Goal: Information Seeking & Learning: Compare options

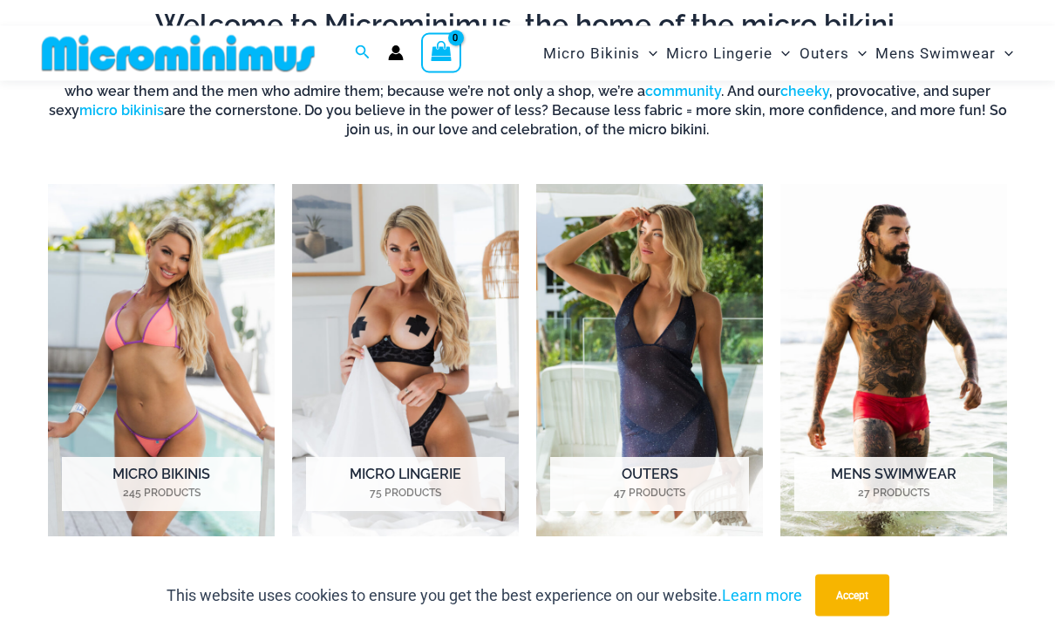
scroll to position [1023, 0]
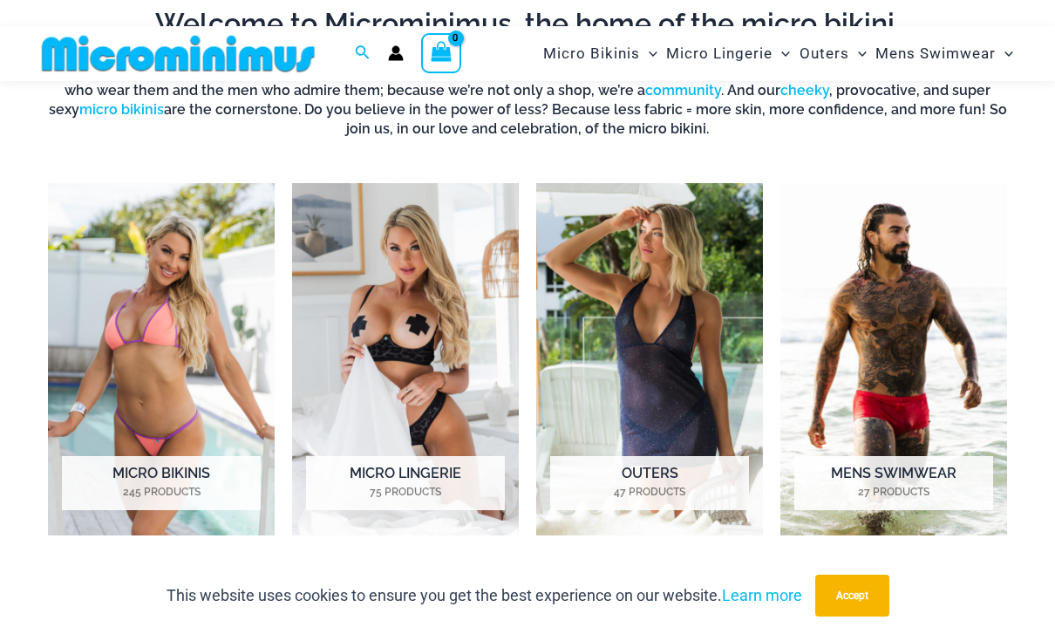
click at [117, 352] on img "Visit product category Micro Bikinis" at bounding box center [161, 359] width 227 height 352
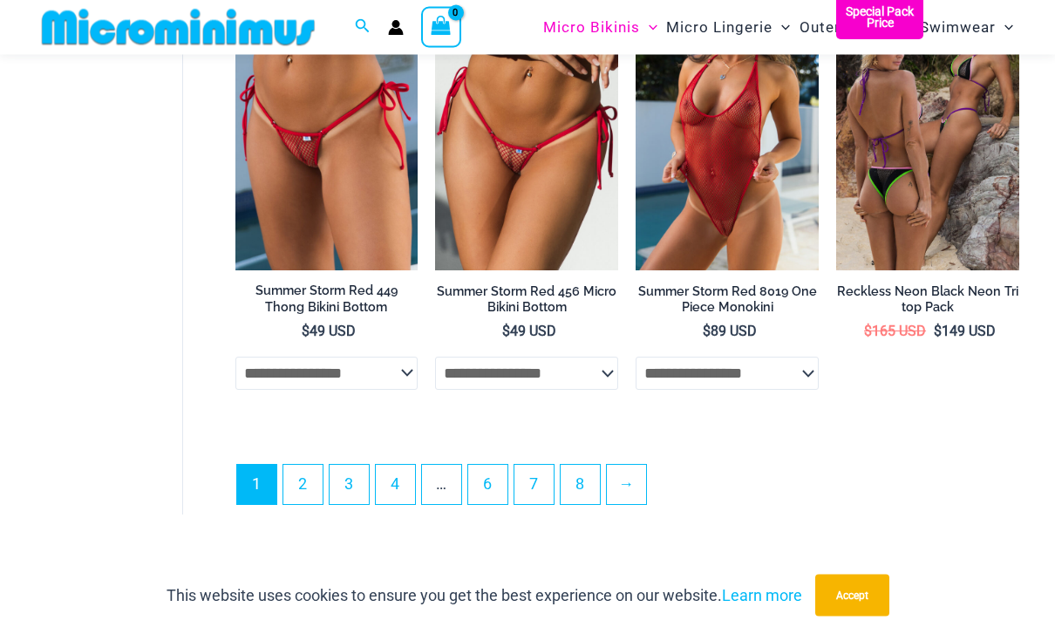
scroll to position [3817, 0]
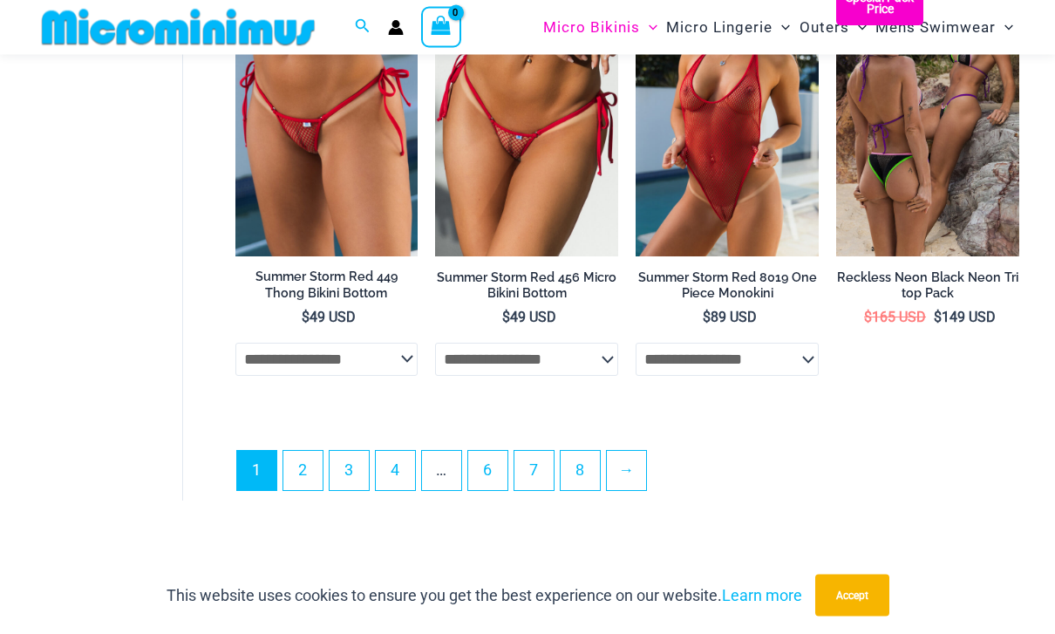
click at [309, 468] on link "2" at bounding box center [302, 471] width 39 height 39
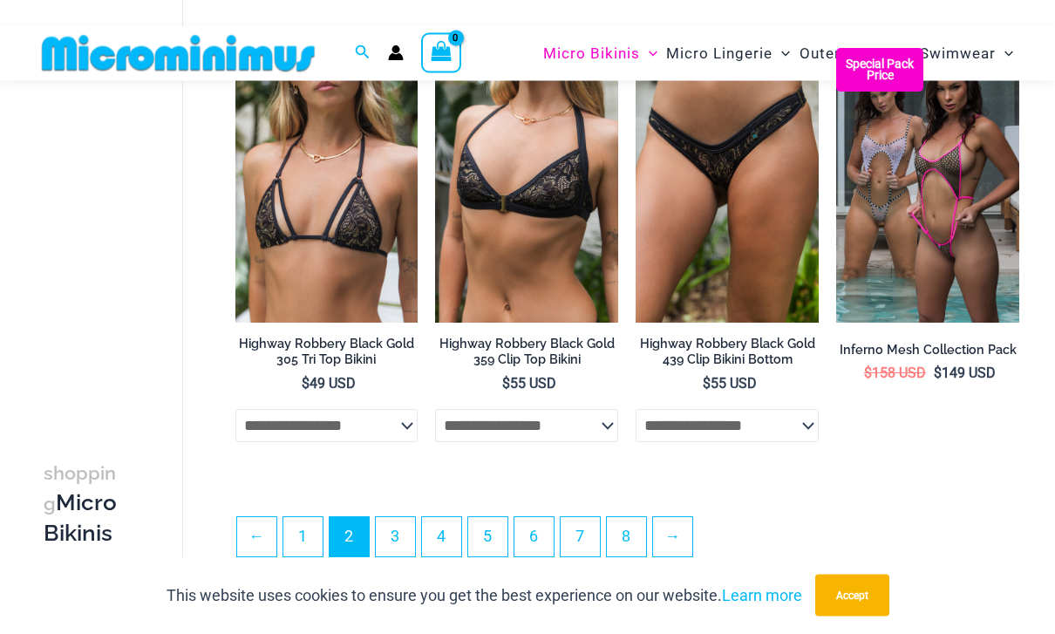
scroll to position [3326, 0]
click at [402, 556] on link "3" at bounding box center [395, 536] width 39 height 39
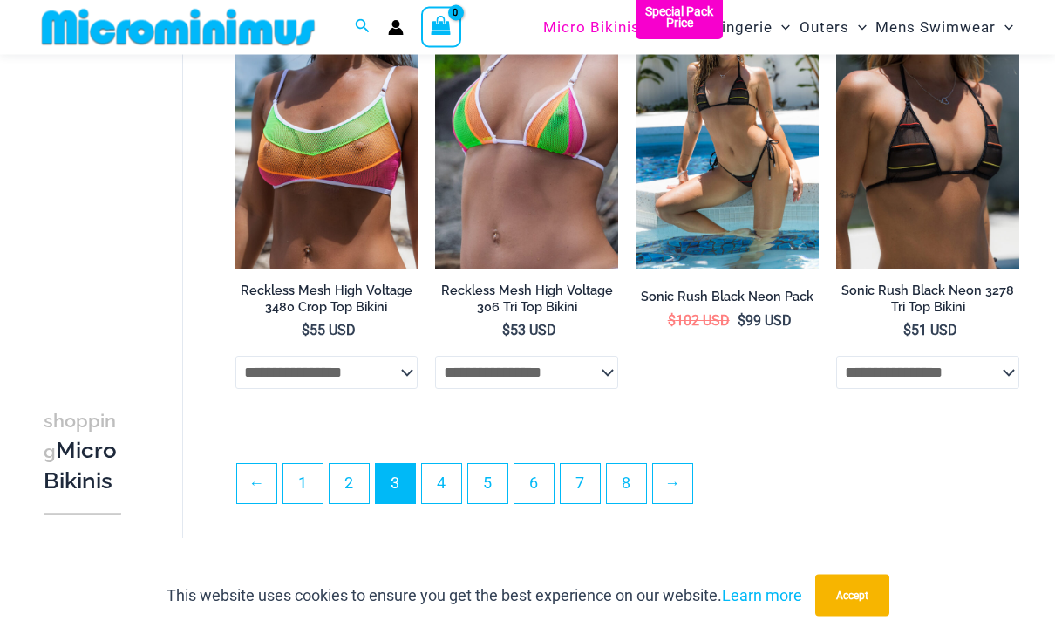
scroll to position [3362, 0]
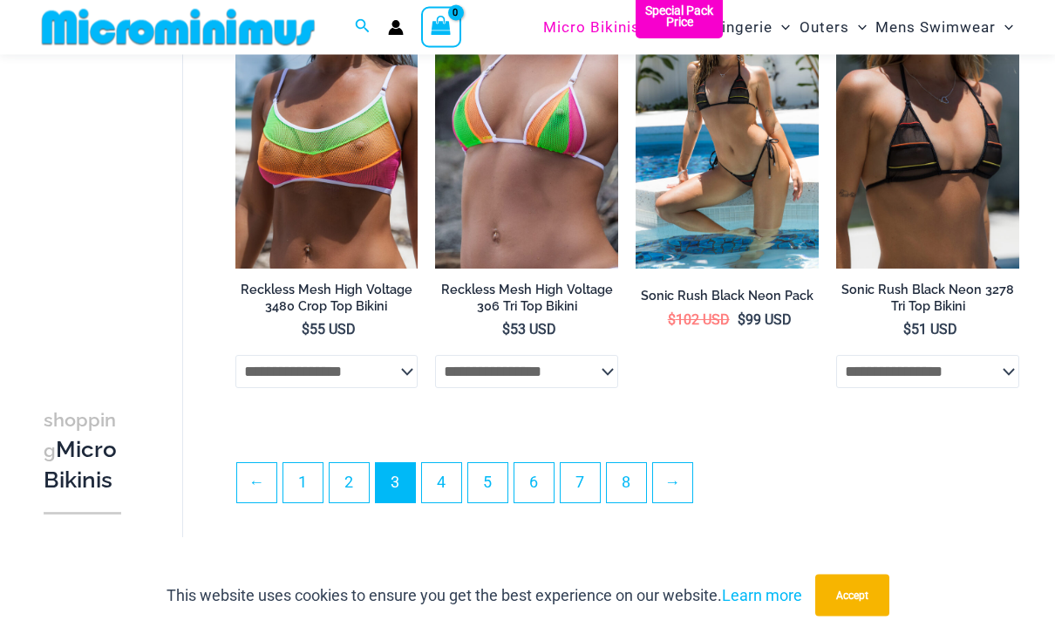
click at [447, 487] on link "4" at bounding box center [441, 483] width 39 height 39
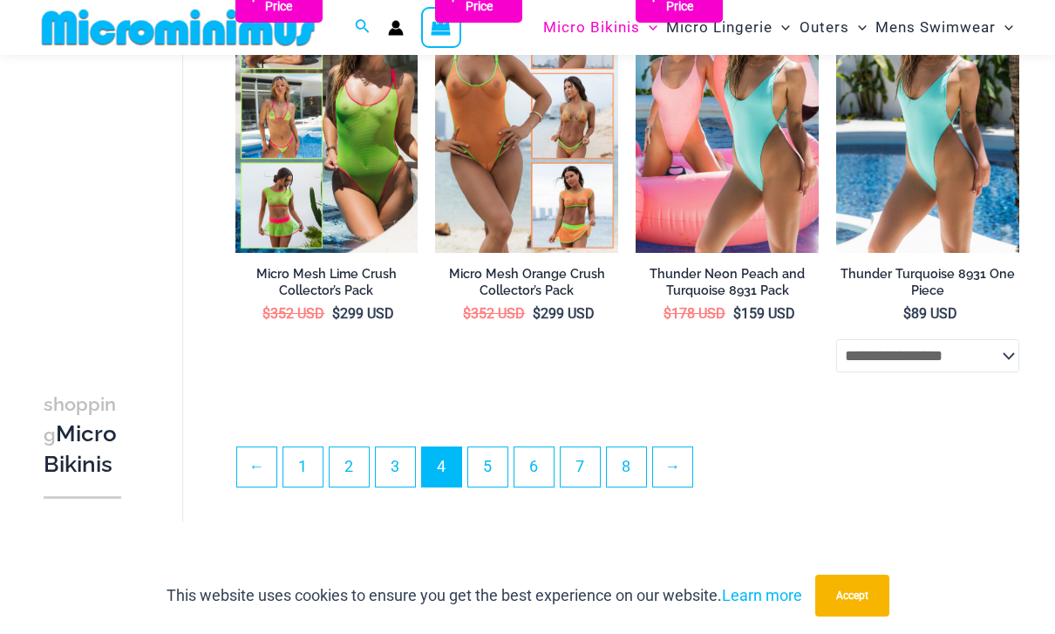
scroll to position [3346, 0]
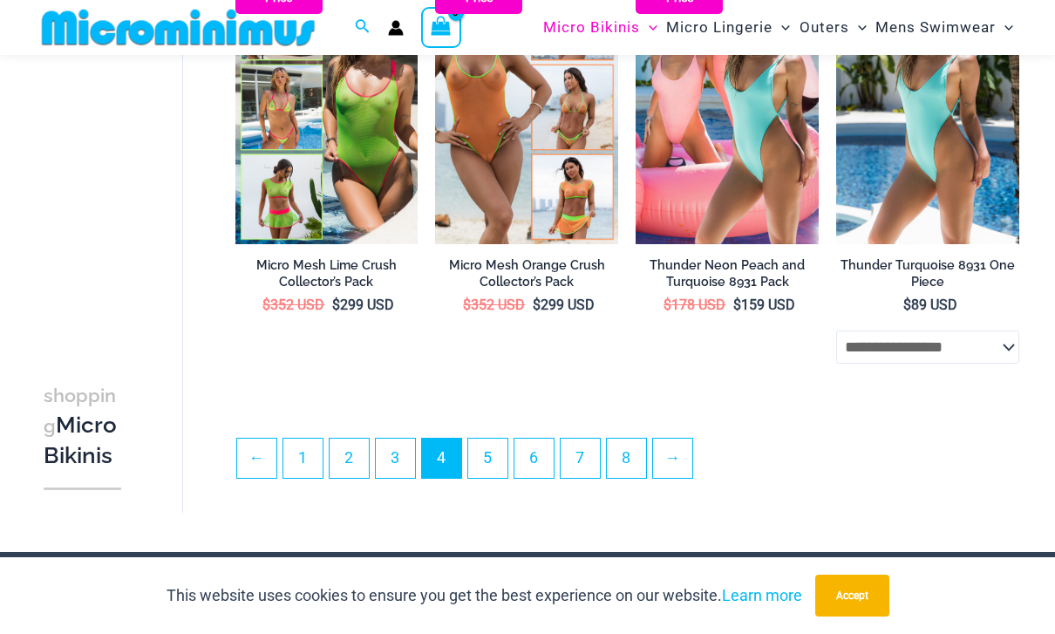
click at [488, 462] on link "5" at bounding box center [487, 458] width 39 height 39
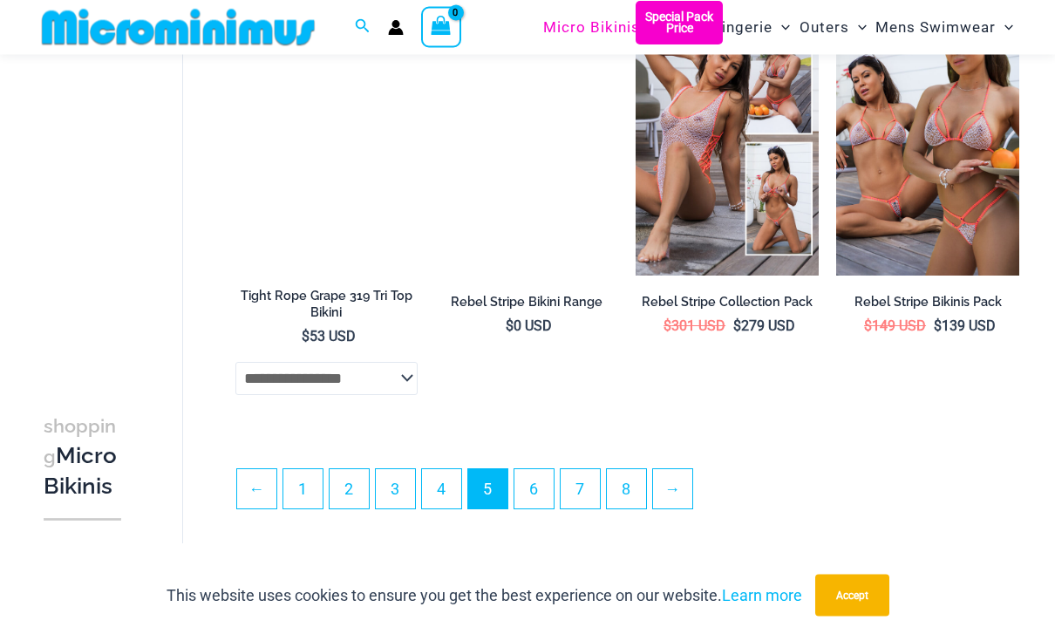
scroll to position [3364, 0]
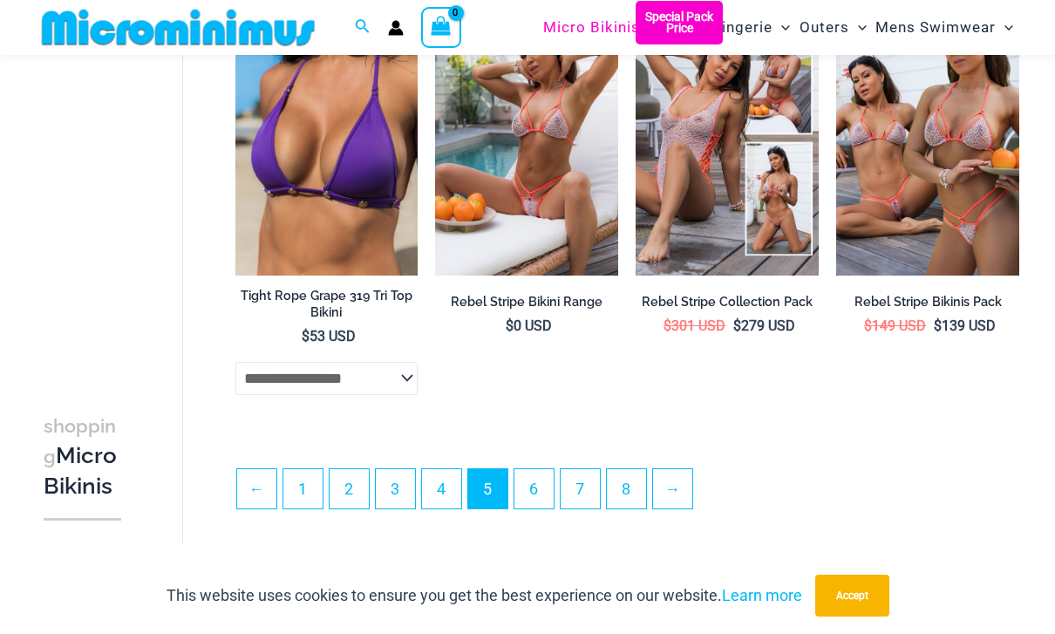
click at [538, 475] on link "6" at bounding box center [534, 488] width 39 height 39
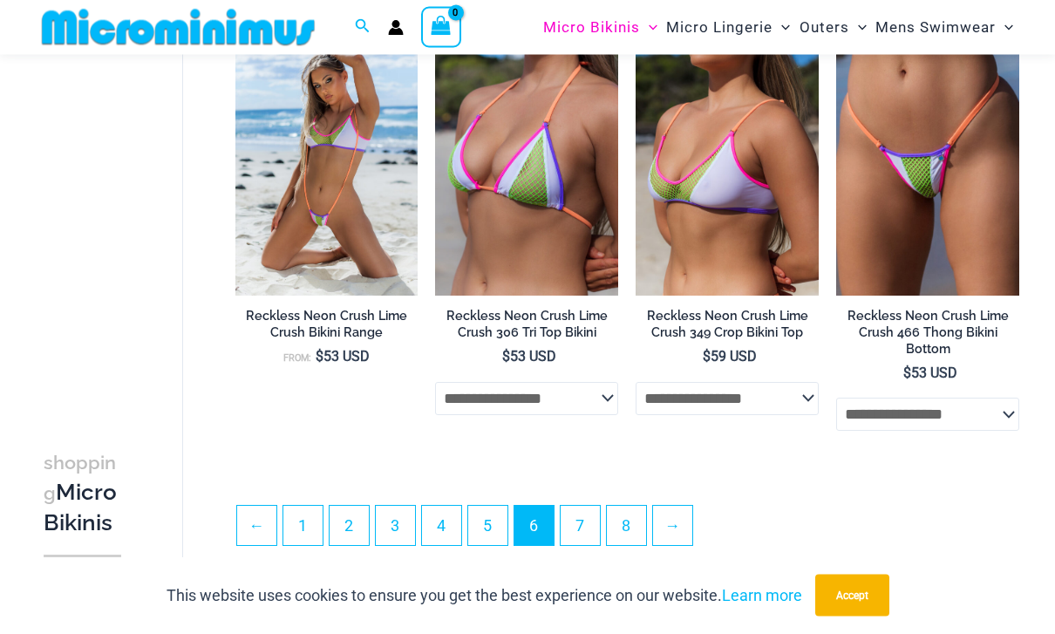
scroll to position [3315, 0]
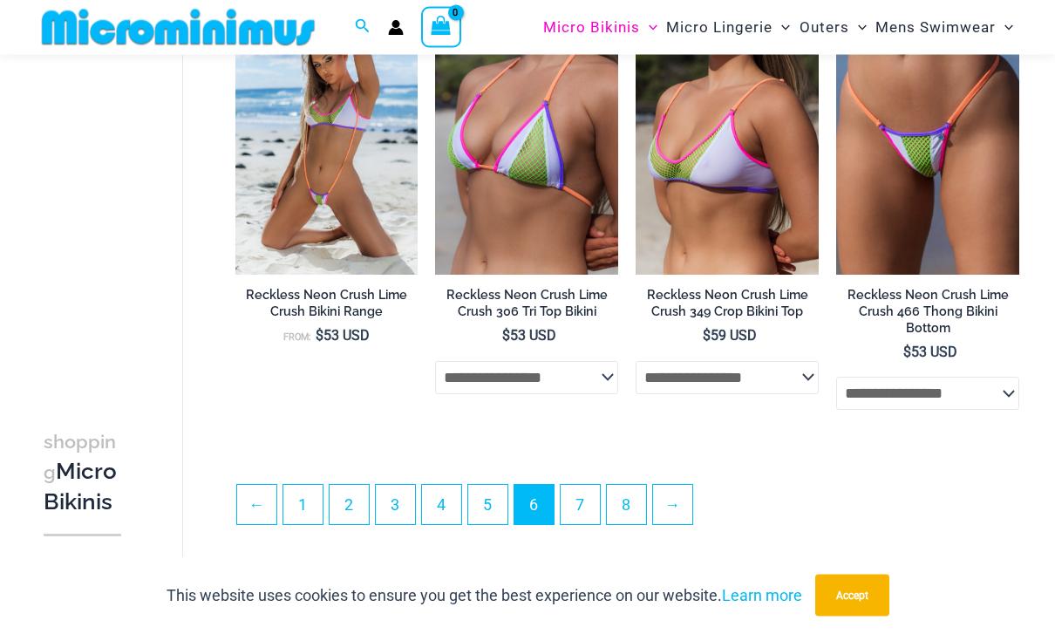
click at [586, 503] on link "7" at bounding box center [580, 505] width 39 height 39
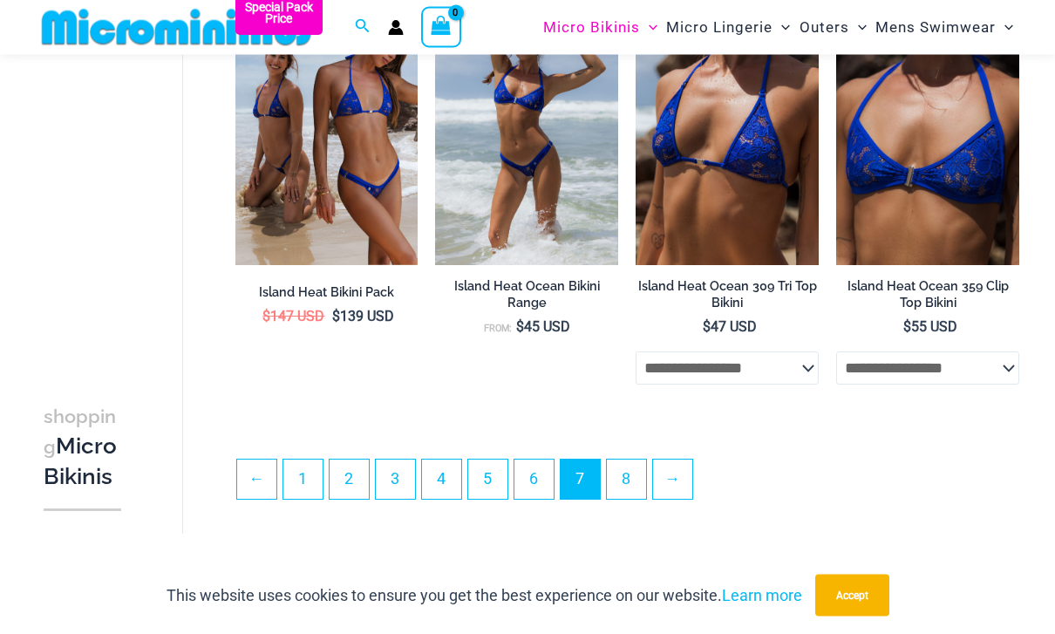
scroll to position [3396, 0]
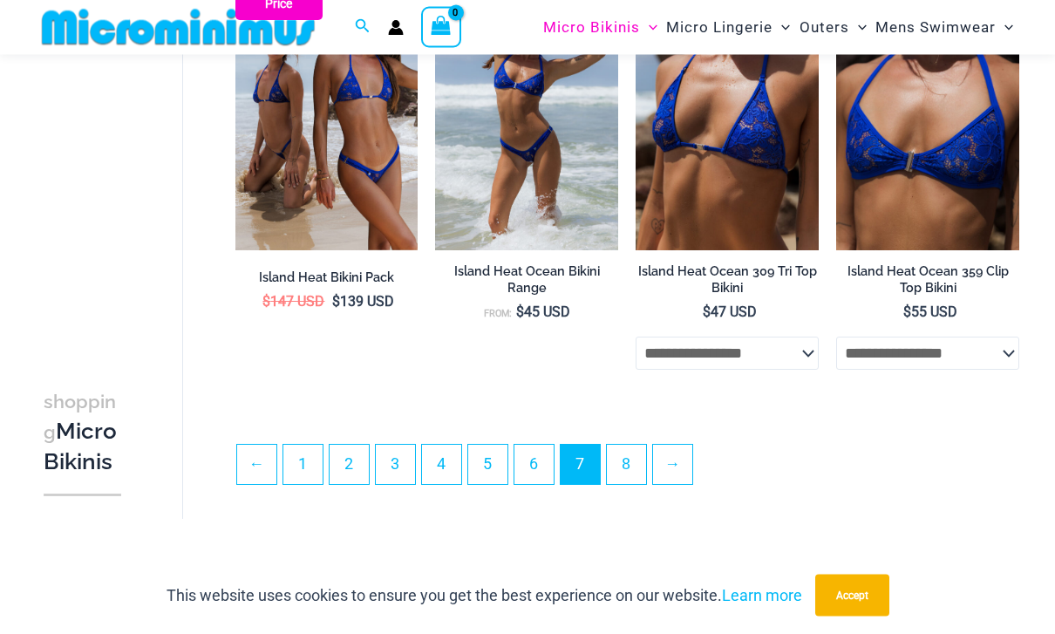
click at [638, 484] on link "8" at bounding box center [626, 465] width 39 height 39
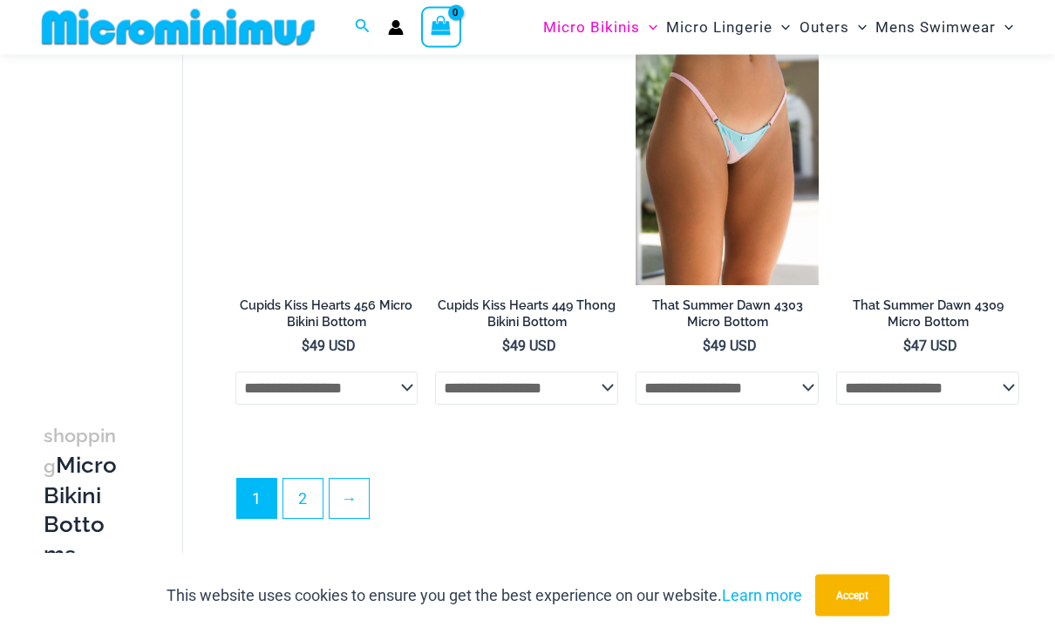
scroll to position [4278, 0]
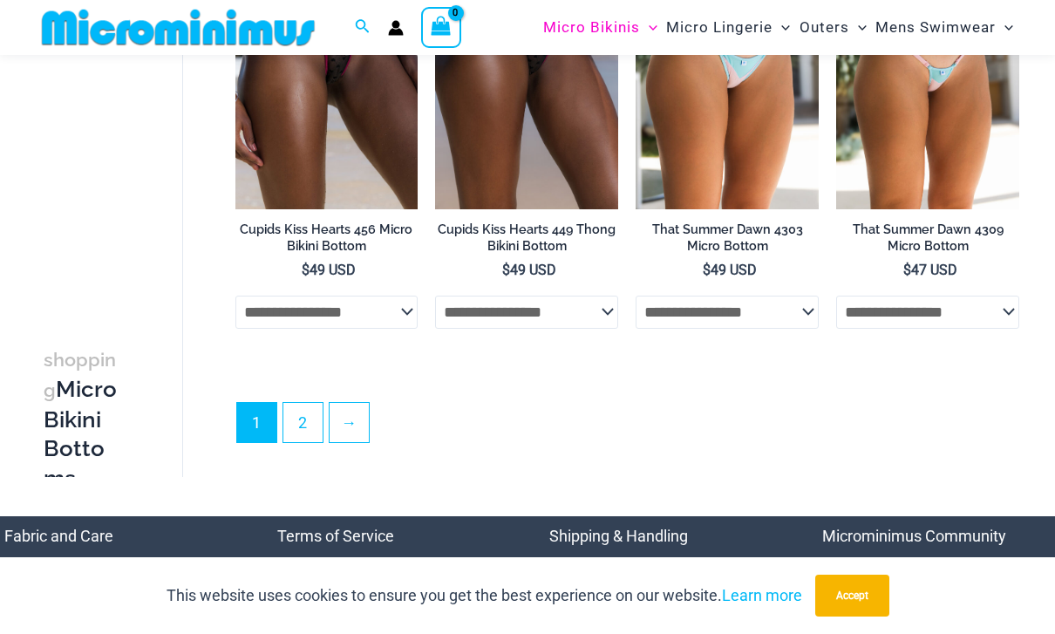
click at [307, 425] on link "2" at bounding box center [302, 422] width 39 height 39
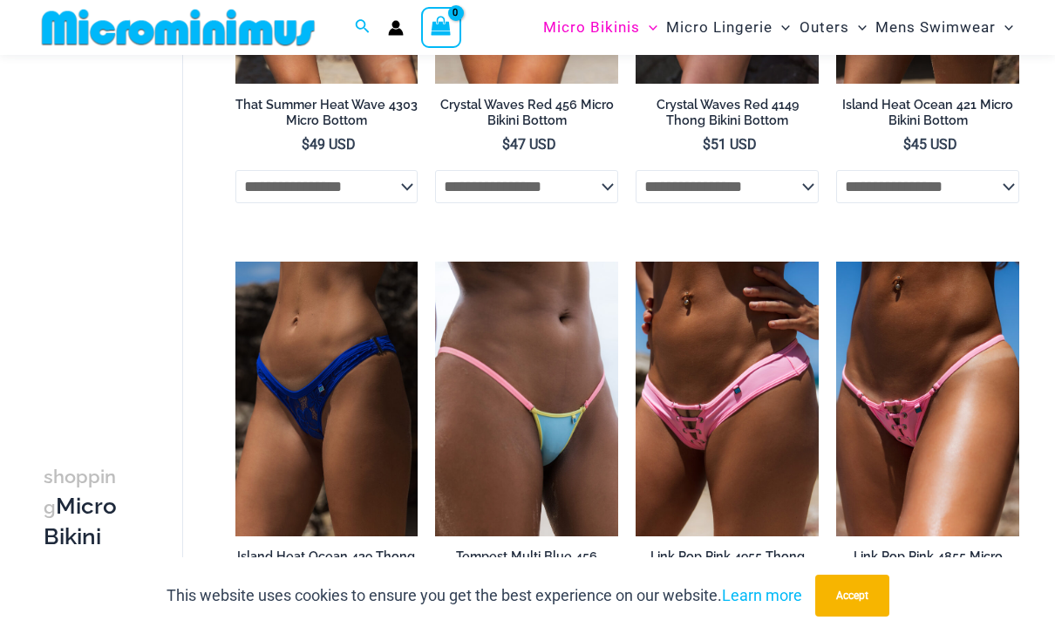
scroll to position [2672, 0]
